Goal: Task Accomplishment & Management: Manage account settings

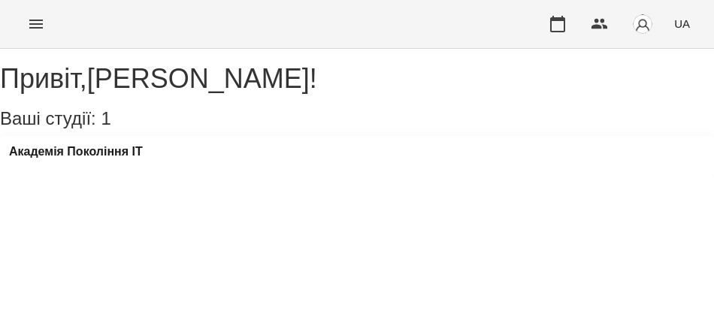
click at [587, 177] on div "Привіт , [PERSON_NAME] ! Ваші студії: 1 Академія Покоління ІТ" at bounding box center [357, 120] width 714 height 113
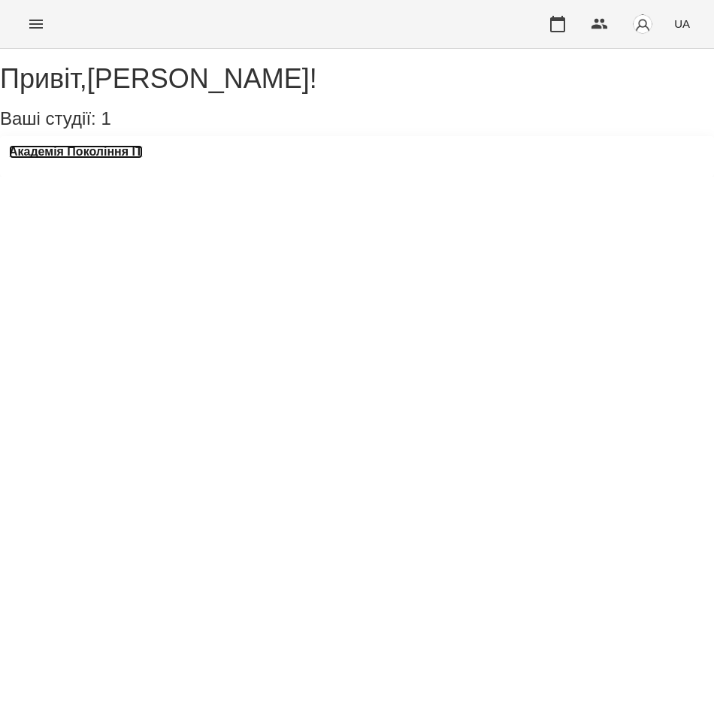
click at [121, 159] on h3 "Академія Покоління ІТ" at bounding box center [76, 152] width 134 height 14
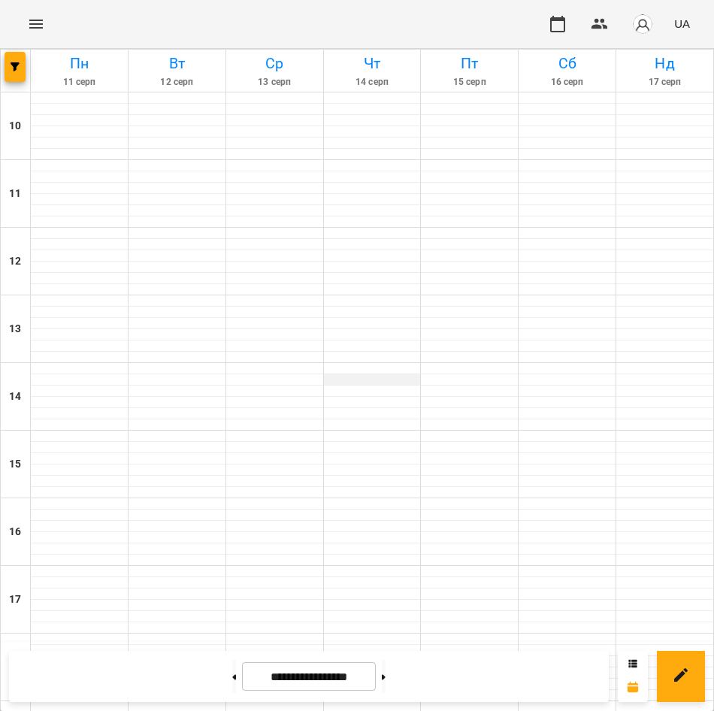
scroll to position [329, 0]
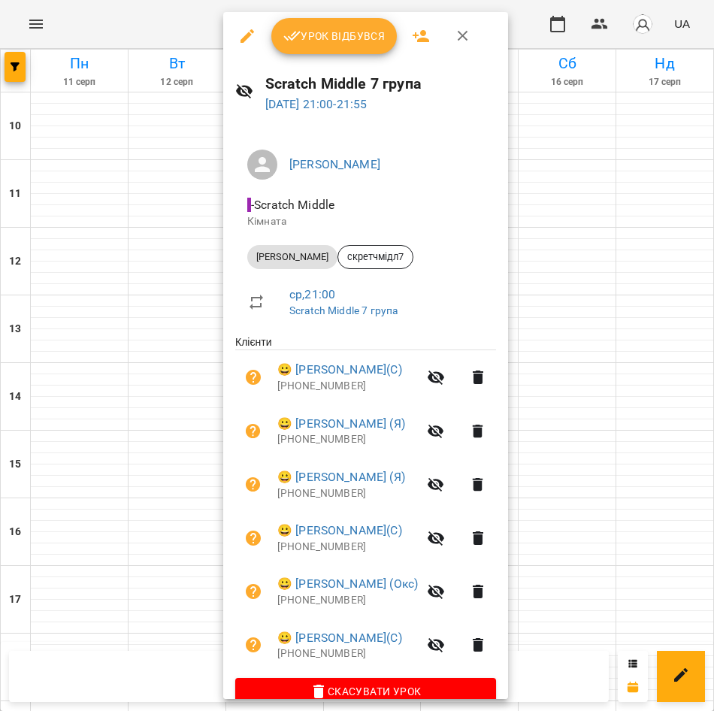
click at [325, 29] on span "Урок відбувся" at bounding box center [334, 36] width 102 height 18
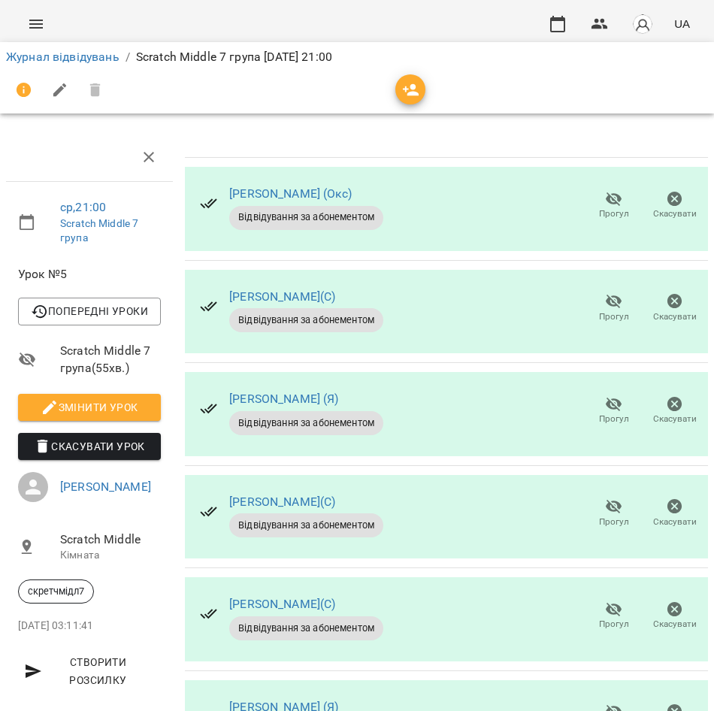
click at [605, 296] on icon "button" at bounding box center [614, 302] width 18 height 18
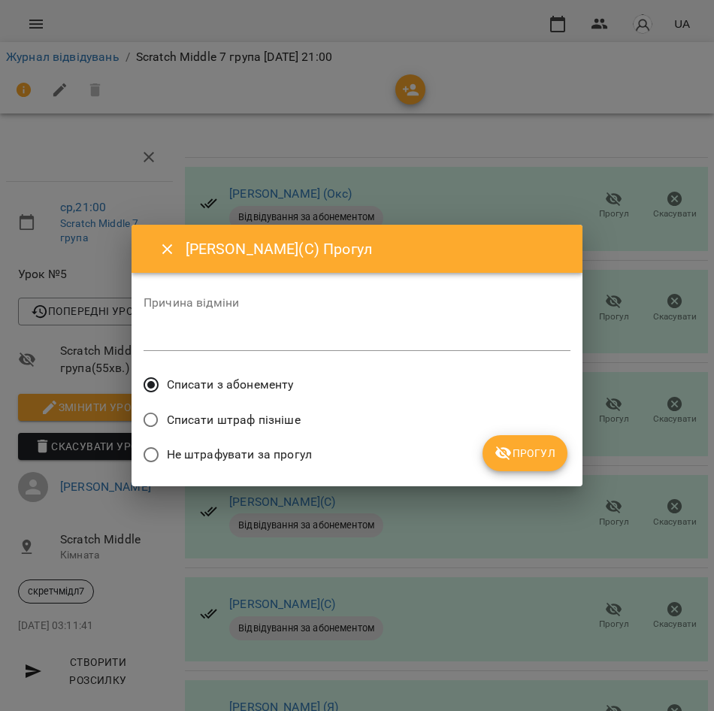
click at [523, 455] on span "Прогул" at bounding box center [525, 453] width 61 height 18
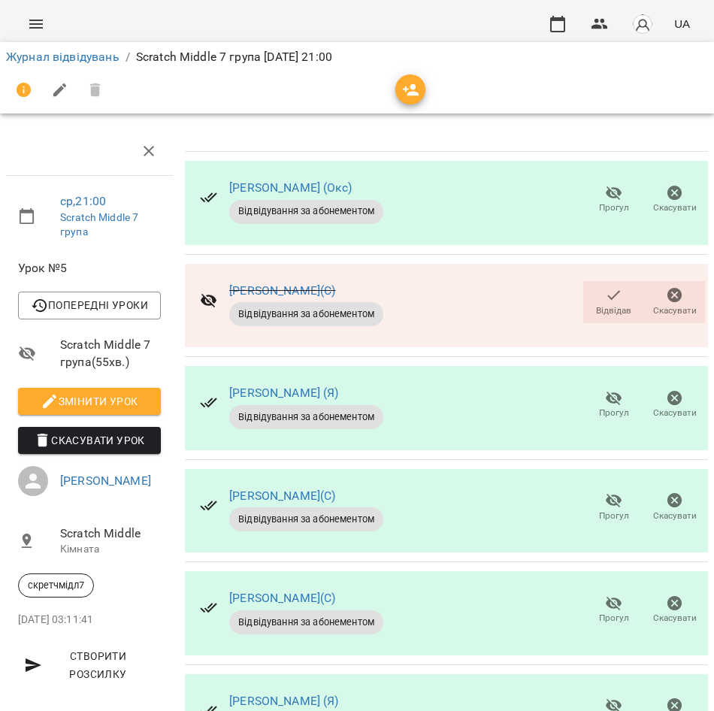
scroll to position [86, 0]
click at [608, 492] on icon "button" at bounding box center [614, 501] width 18 height 18
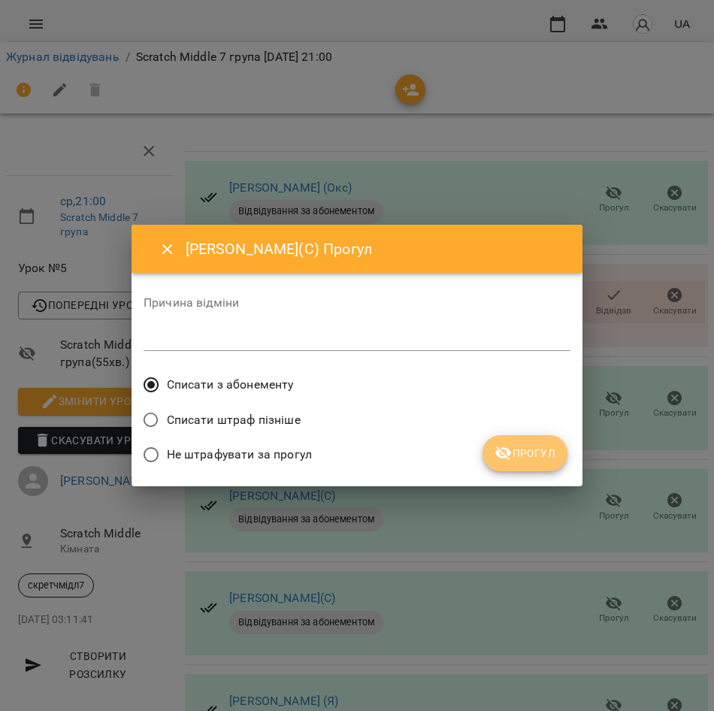
click at [523, 453] on span "Прогул" at bounding box center [525, 453] width 61 height 18
